Goal: Information Seeking & Learning: Learn about a topic

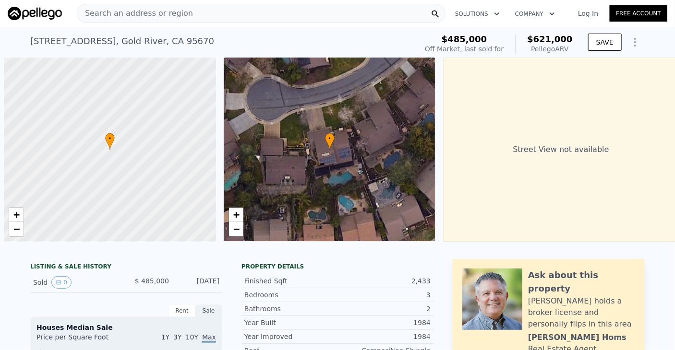
scroll to position [0, 4]
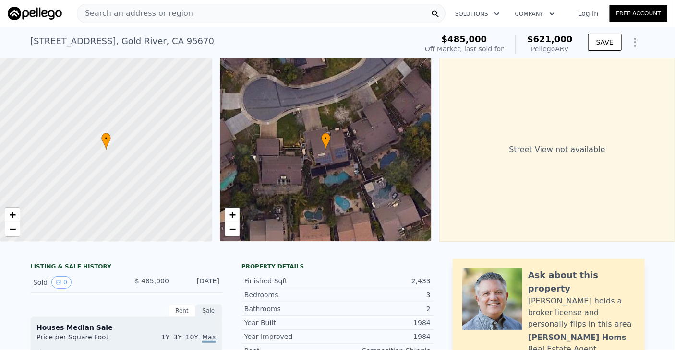
click at [356, 15] on div "Search an address or region" at bounding box center [261, 13] width 369 height 19
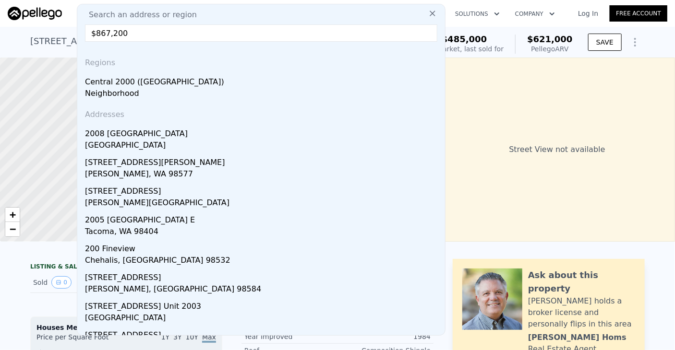
drag, startPoint x: 159, startPoint y: 33, endPoint x: 43, endPoint y: 35, distance: 116.7
paste input "[STREET_ADDRESS]"
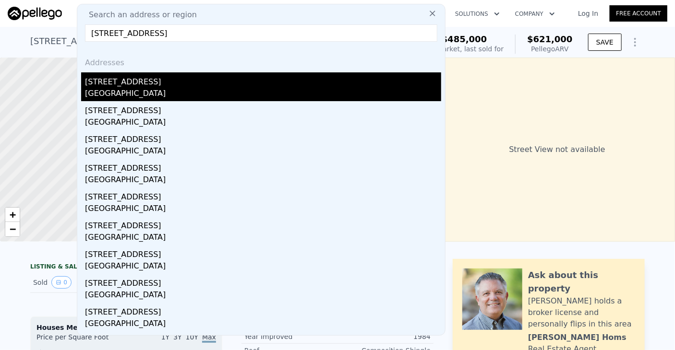
type input "[STREET_ADDRESS]"
click at [170, 92] on div "[GEOGRAPHIC_DATA]" at bounding box center [263, 94] width 356 height 13
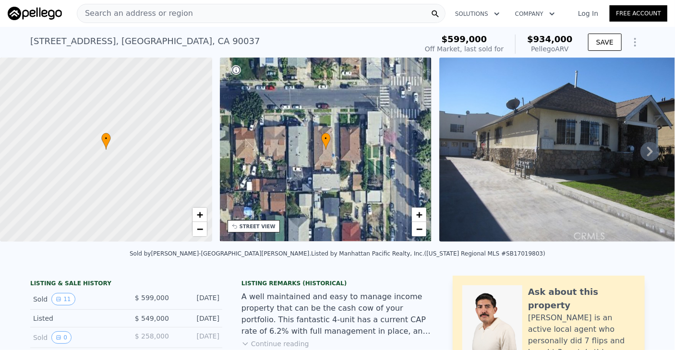
click at [372, 15] on div "Search an address or region" at bounding box center [261, 13] width 369 height 19
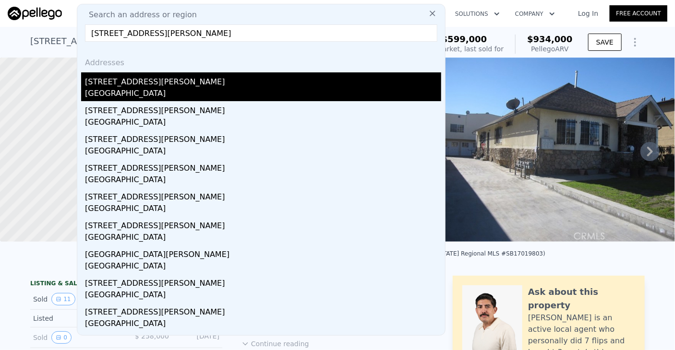
type input "[STREET_ADDRESS][PERSON_NAME]"
click at [115, 96] on div "[GEOGRAPHIC_DATA]" at bounding box center [263, 94] width 356 height 13
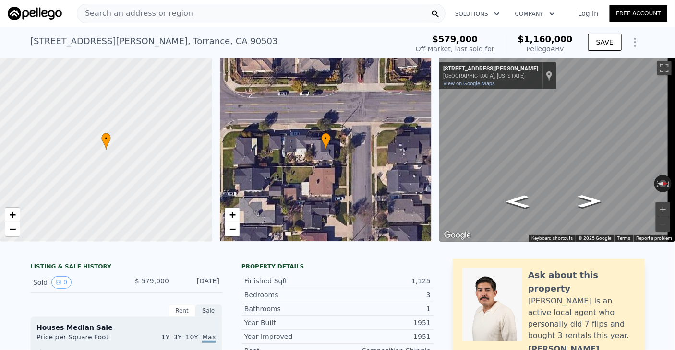
click at [392, 16] on div "Search an address or region" at bounding box center [261, 13] width 369 height 19
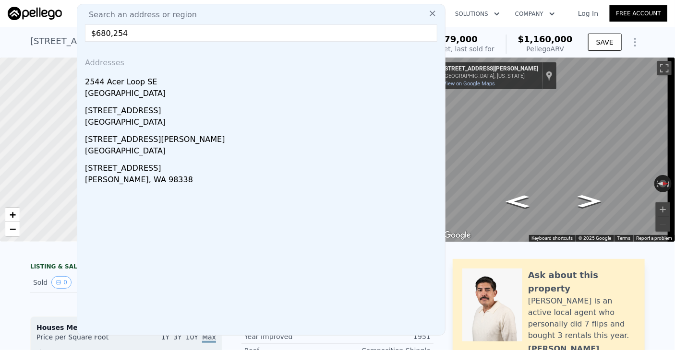
drag, startPoint x: 128, startPoint y: 36, endPoint x: 49, endPoint y: 36, distance: 78.3
paste input "[STREET_ADDRESS]"
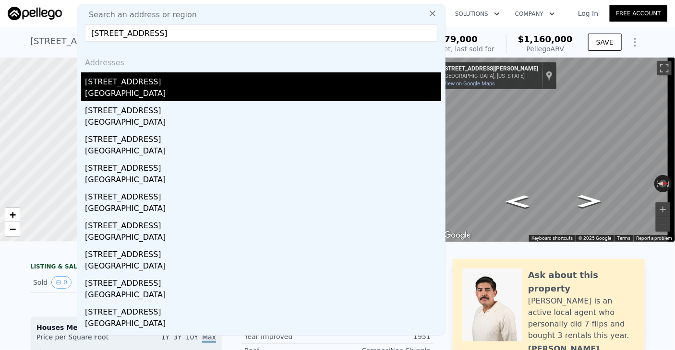
type input "[STREET_ADDRESS]"
click at [165, 90] on div "[GEOGRAPHIC_DATA]" at bounding box center [263, 94] width 356 height 13
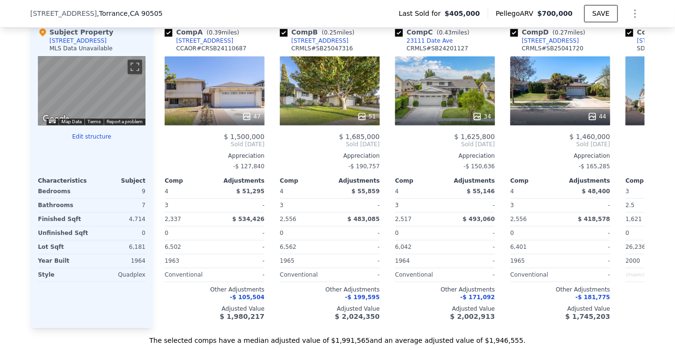
scroll to position [956, 0]
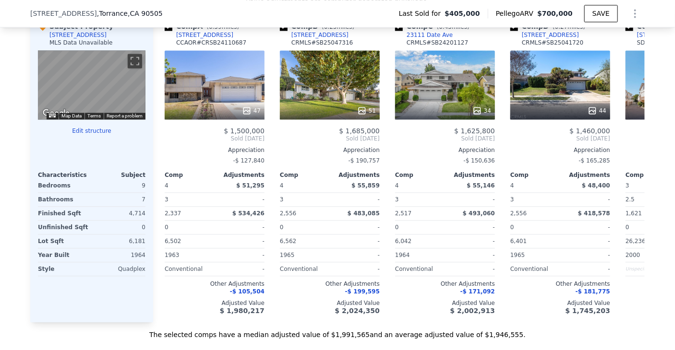
click at [358, 14] on div "[STREET_ADDRESS] Last Sold for $405,000 Pellego ARV $700,000 SAVE" at bounding box center [337, 13] width 614 height 27
click at [167, 12] on div "[STREET_ADDRESS] Last Sold for $405,000 Pellego ARV $700,000 SAVE" at bounding box center [337, 13] width 614 height 27
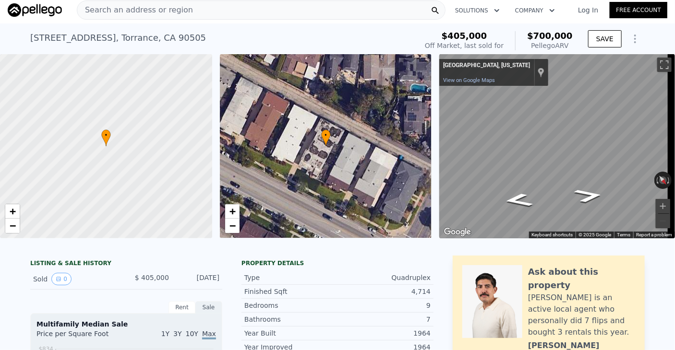
scroll to position [0, 0]
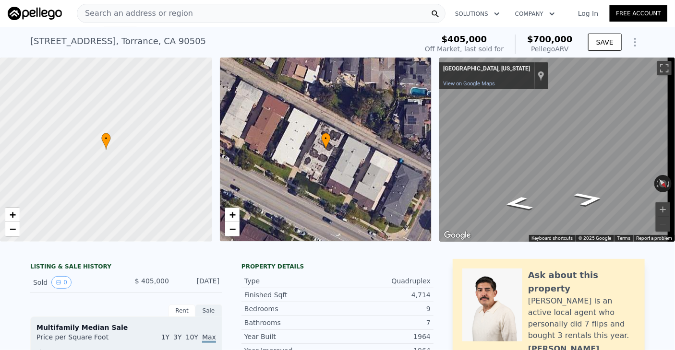
click at [261, 11] on div "Search an address or region" at bounding box center [261, 13] width 369 height 19
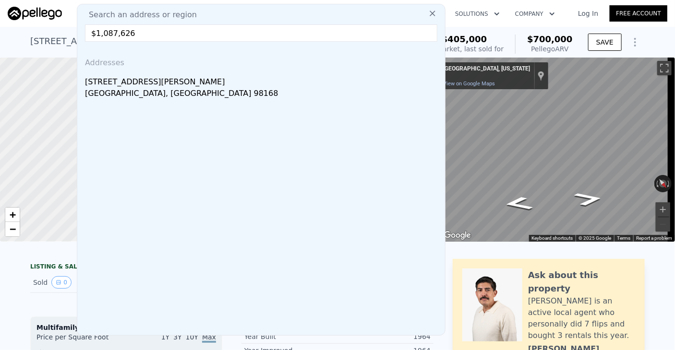
drag, startPoint x: 157, startPoint y: 36, endPoint x: 38, endPoint y: 43, distance: 118.3
paste input "[STREET_ADDRESS]"
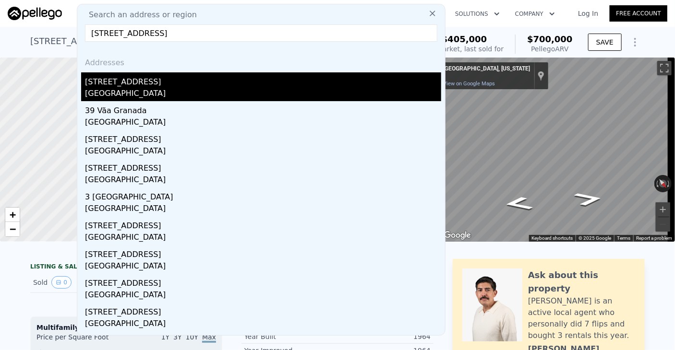
type input "[STREET_ADDRESS]"
click at [233, 88] on div "[GEOGRAPHIC_DATA]" at bounding box center [263, 94] width 356 height 13
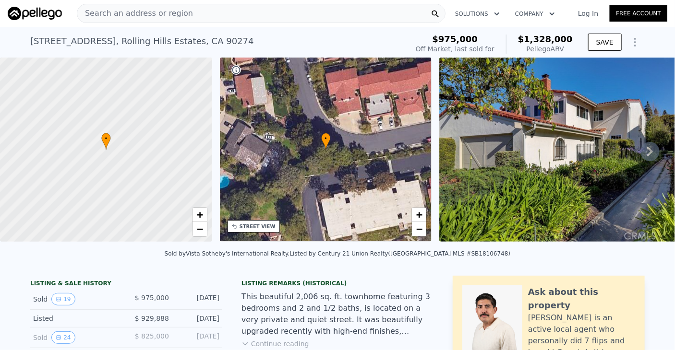
click at [467, 137] on img at bounding box center [564, 150] width 251 height 184
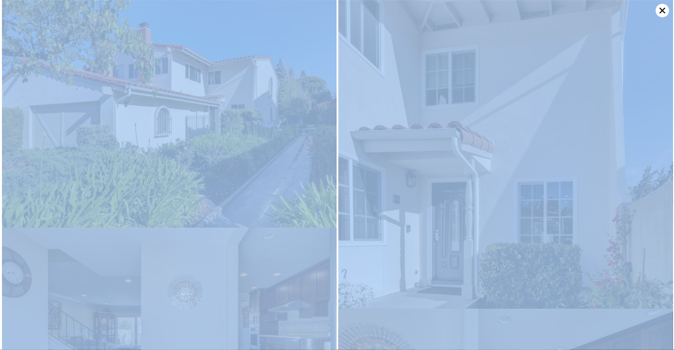
drag, startPoint x: 663, startPoint y: 9, endPoint x: 661, endPoint y: 14, distance: 5.6
click at [663, 10] on icon at bounding box center [663, 11] width 6 height 6
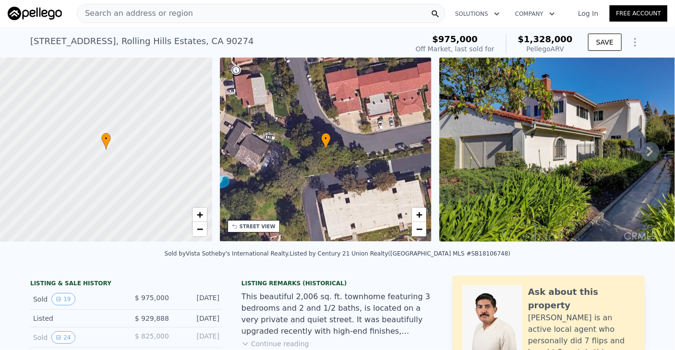
click at [304, 9] on div "Search an address or region" at bounding box center [261, 13] width 369 height 19
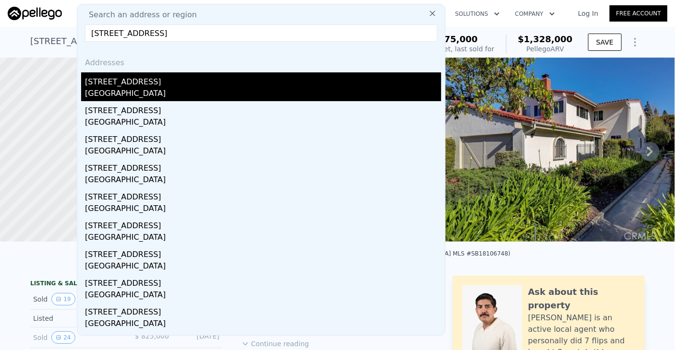
type input "[STREET_ADDRESS]"
click at [140, 83] on div "[STREET_ADDRESS]" at bounding box center [263, 79] width 356 height 15
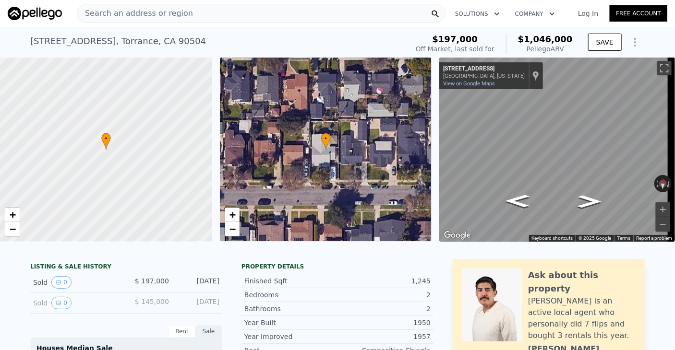
click at [258, 10] on div "Search an address or region" at bounding box center [261, 13] width 369 height 19
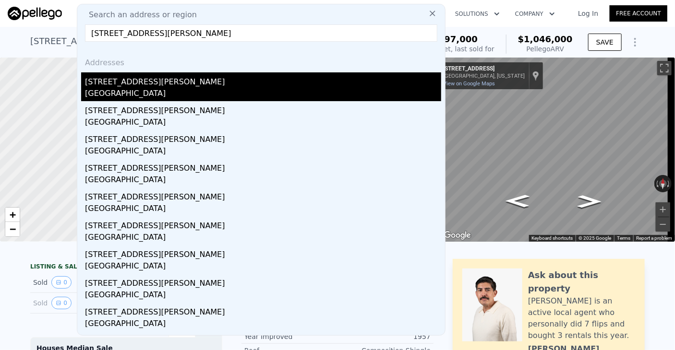
type input "[STREET_ADDRESS][PERSON_NAME]"
click at [181, 79] on div "[STREET_ADDRESS][PERSON_NAME]" at bounding box center [263, 79] width 356 height 15
